Goal: Task Accomplishment & Management: Manage account settings

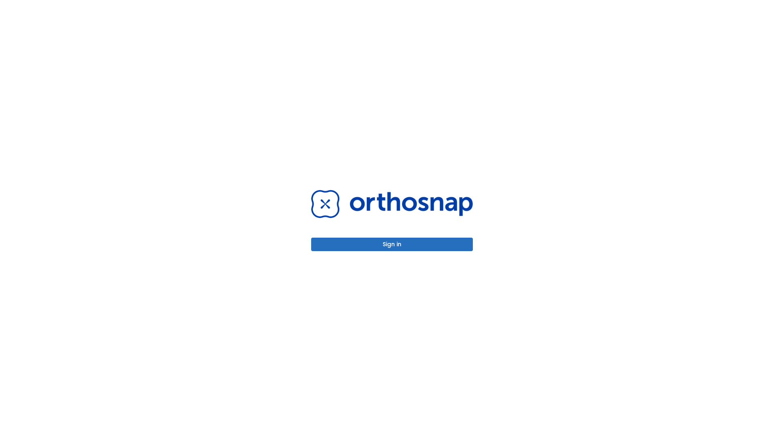
click at [392, 244] on button "Sign in" at bounding box center [392, 244] width 162 height 13
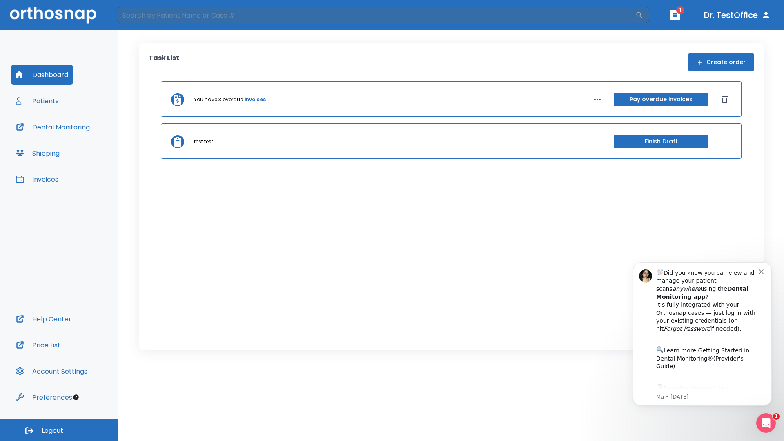
click at [59, 430] on span "Logout" at bounding box center [53, 431] width 22 height 9
